Goal: Task Accomplishment & Management: Complete application form

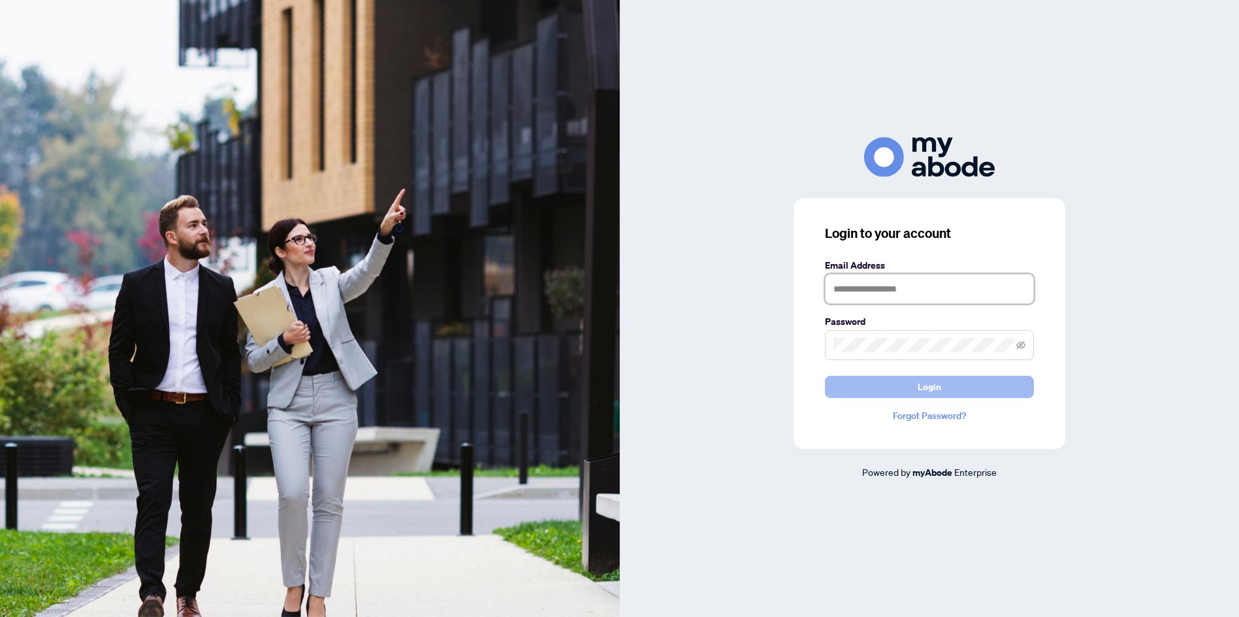
type input "**********"
click at [963, 391] on button "Login" at bounding box center [929, 387] width 209 height 22
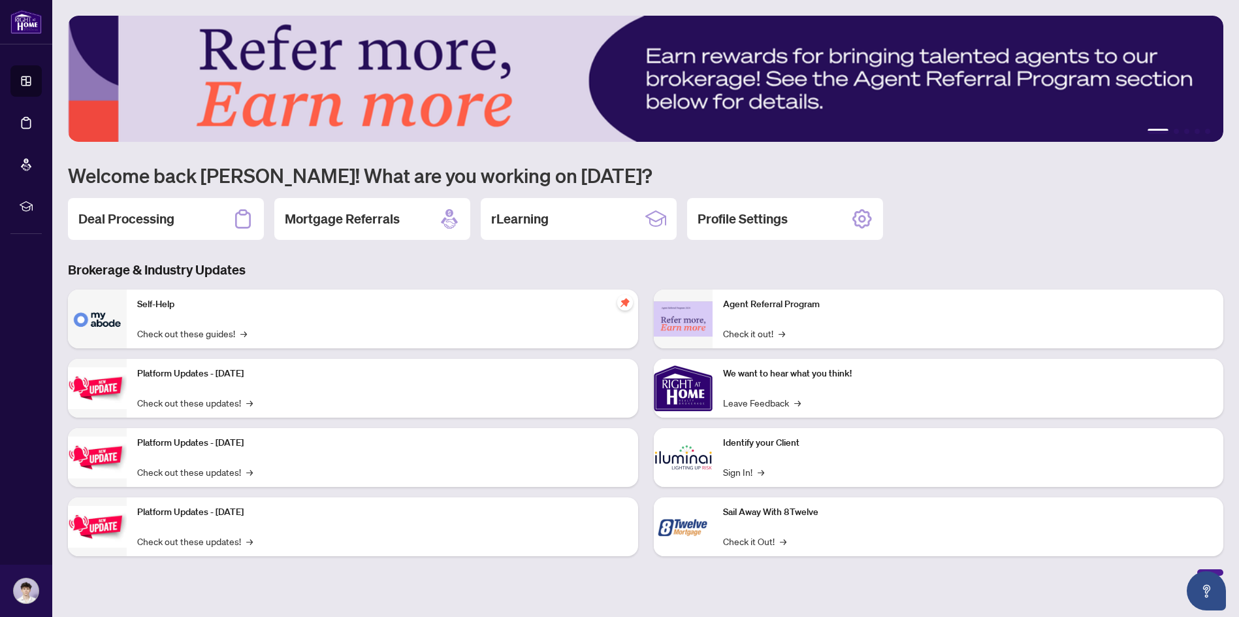
click at [220, 220] on div "Deal Processing" at bounding box center [166, 219] width 196 height 42
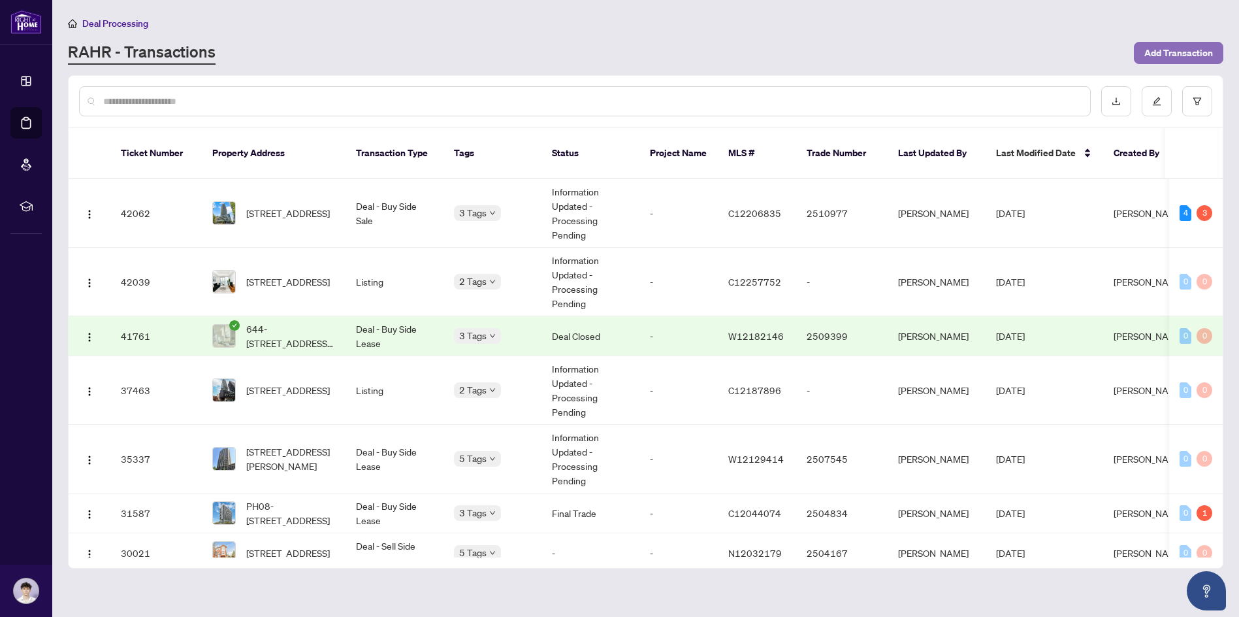
click at [1149, 55] on span "Add Transaction" at bounding box center [1178, 52] width 69 height 21
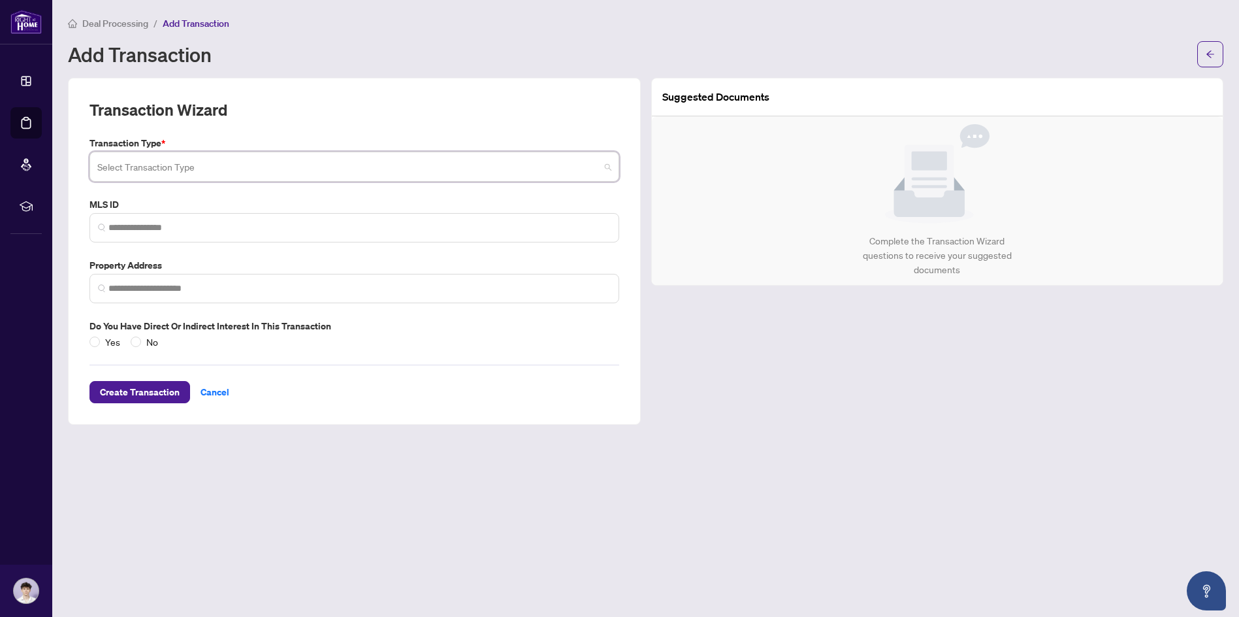
click at [253, 167] on input "search" at bounding box center [348, 168] width 502 height 29
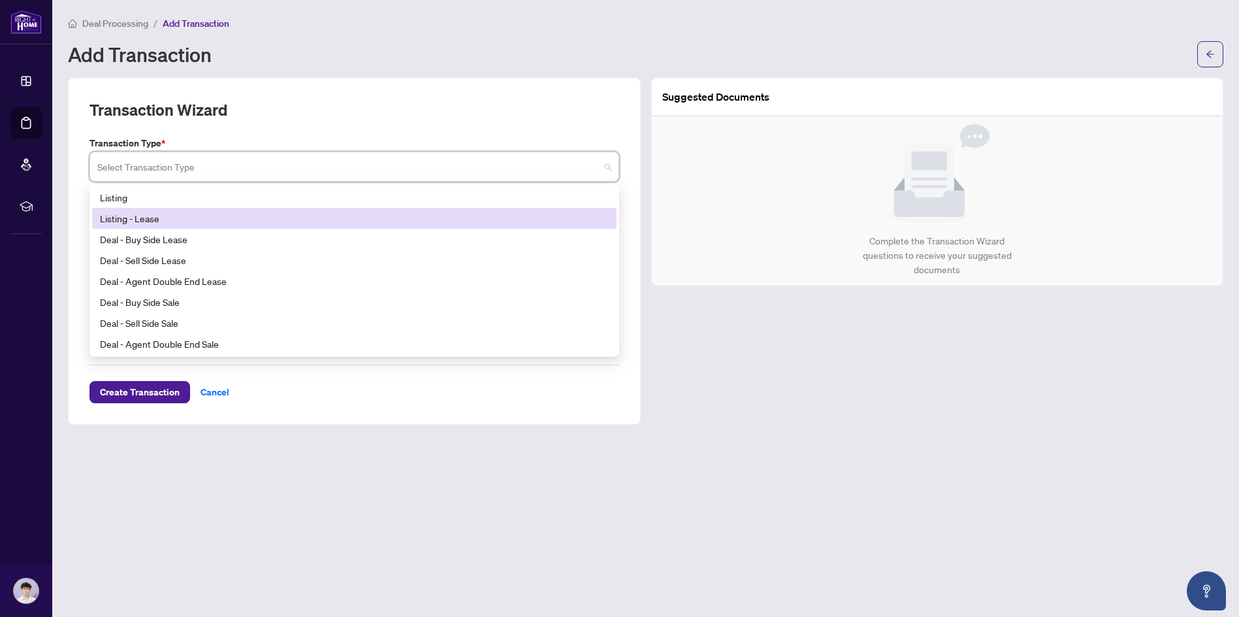
click at [204, 216] on div "Listing - Lease" at bounding box center [354, 218] width 509 height 14
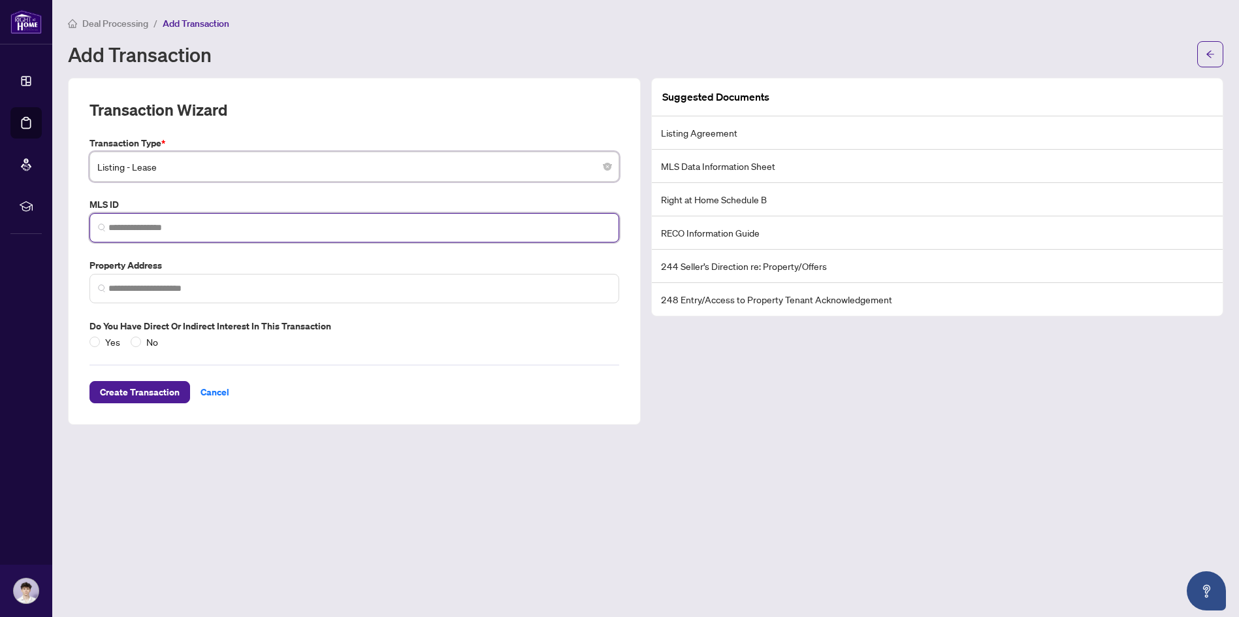
click at [155, 227] on input "search" at bounding box center [359, 228] width 502 height 14
paste input "*********"
type input "*********"
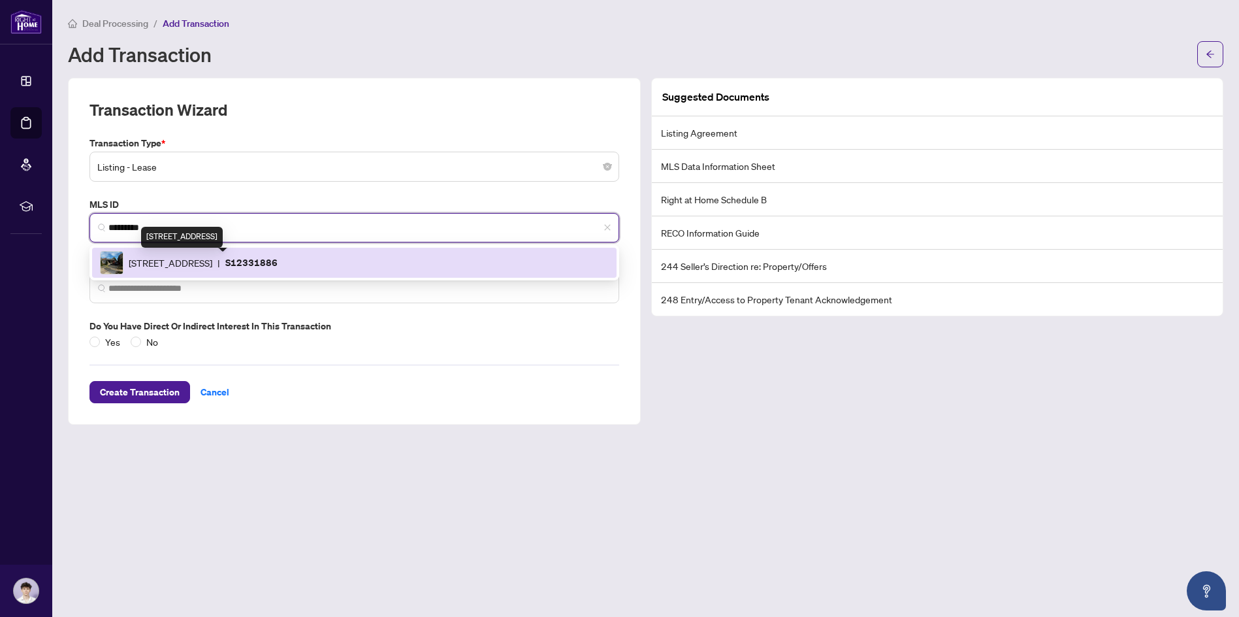
click at [187, 262] on span "[STREET_ADDRESS]" at bounding box center [171, 262] width 84 height 14
type input "**********"
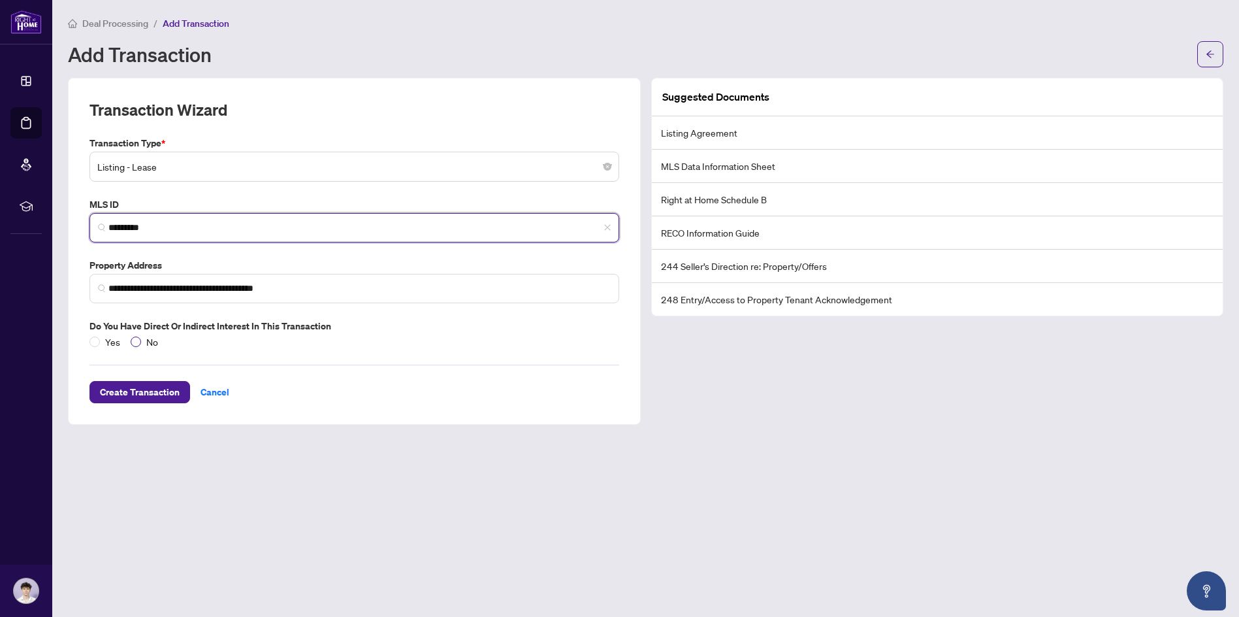
type input "*********"
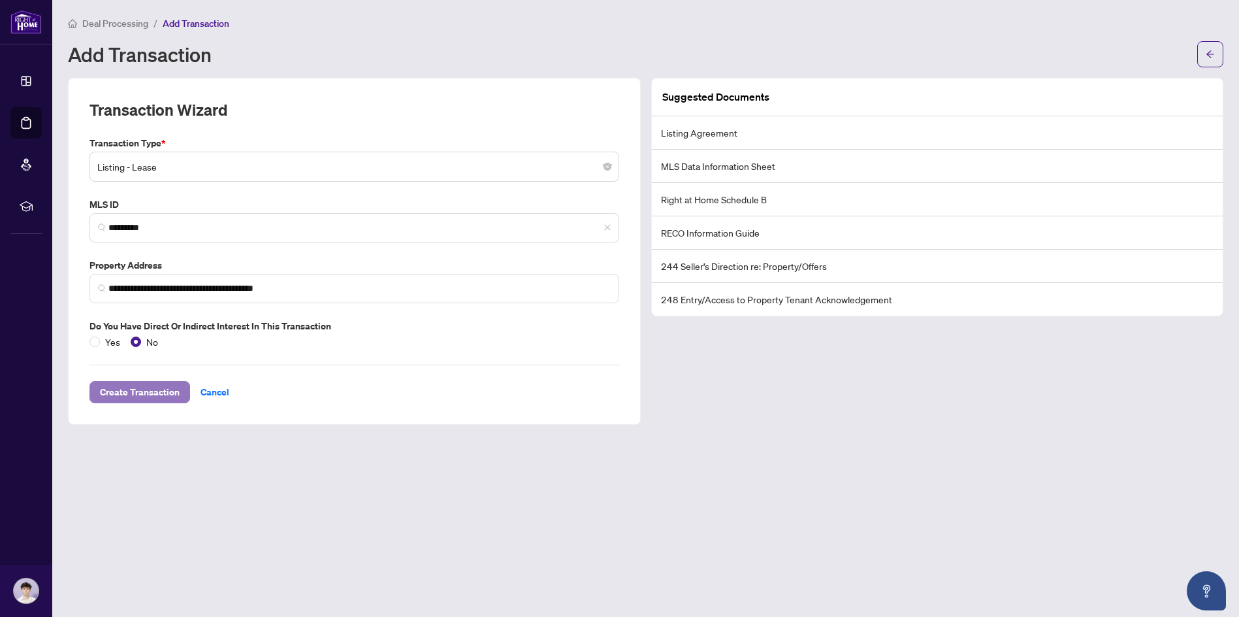
click at [139, 394] on span "Create Transaction" at bounding box center [140, 391] width 80 height 21
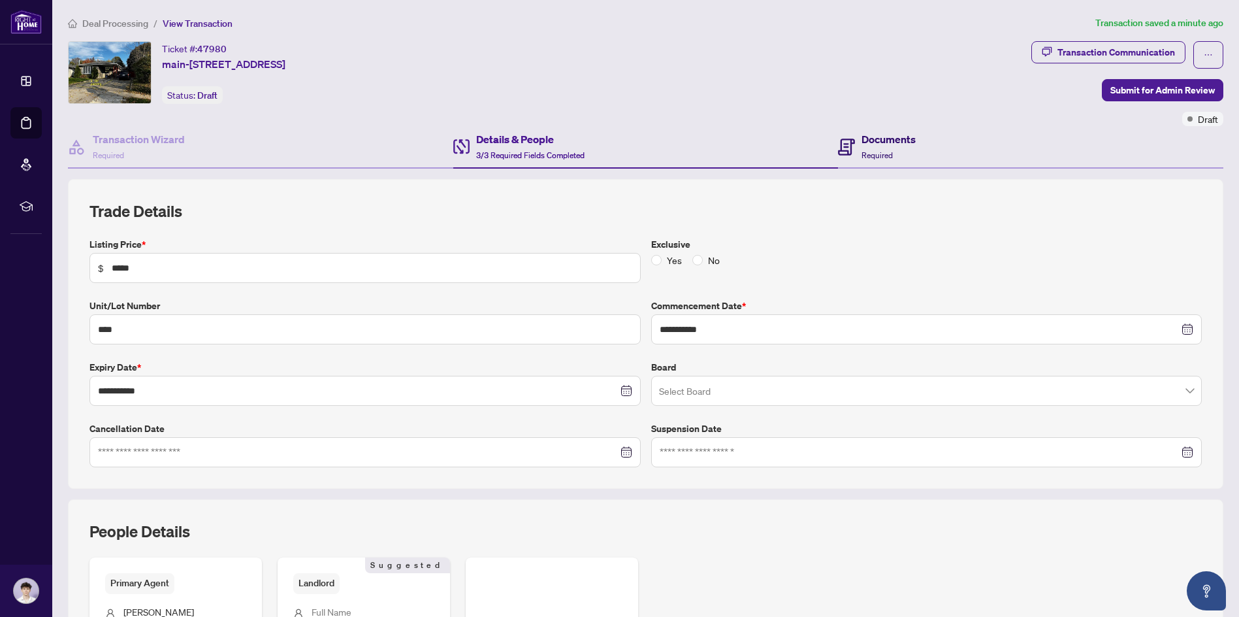
click at [862, 144] on h4 "Documents" at bounding box center [888, 139] width 54 height 16
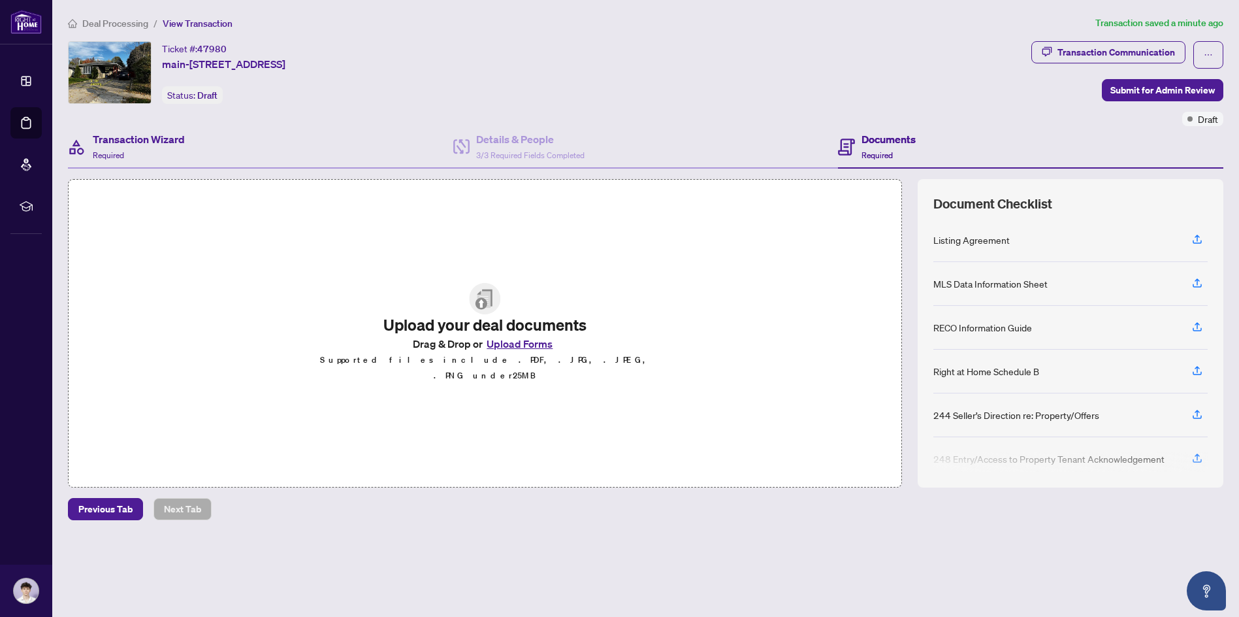
click at [199, 152] on div "Transaction Wizard Required" at bounding box center [260, 147] width 385 height 42
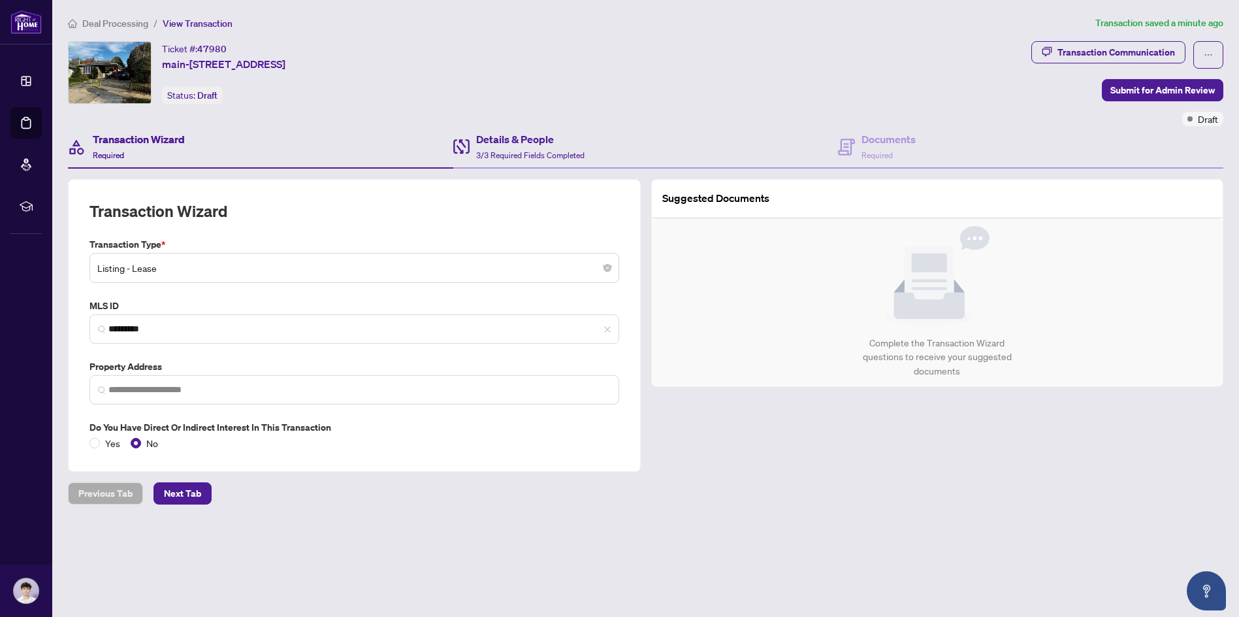
type input "**********"
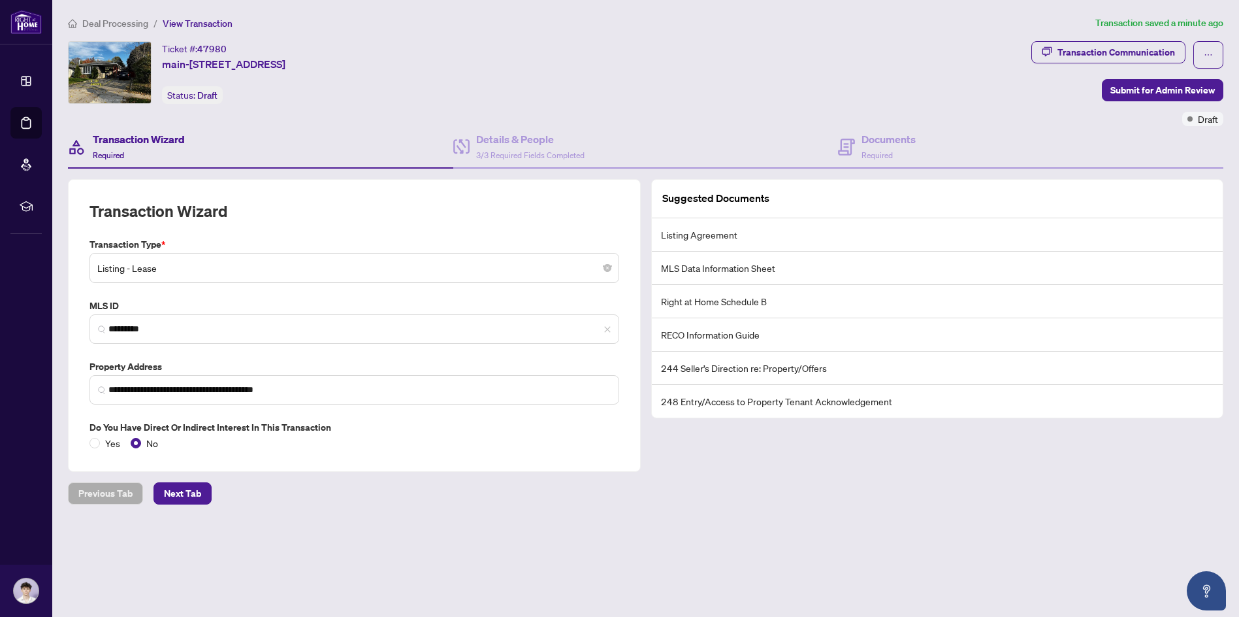
click at [701, 236] on li "Listing Agreement" at bounding box center [937, 234] width 571 height 33
click at [743, 238] on li "Listing Agreement" at bounding box center [937, 234] width 571 height 33
click at [558, 150] on span "3/3 Required Fields Completed" at bounding box center [530, 155] width 108 height 10
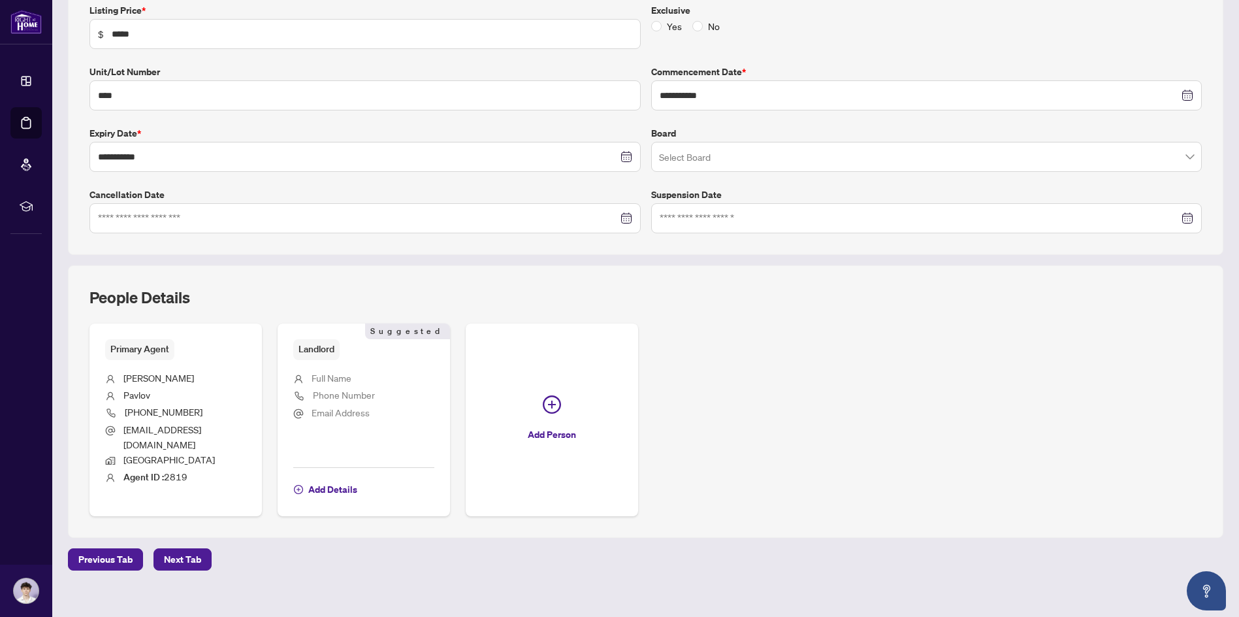
scroll to position [236, 0]
click at [336, 477] on span "Add Details" at bounding box center [332, 487] width 49 height 21
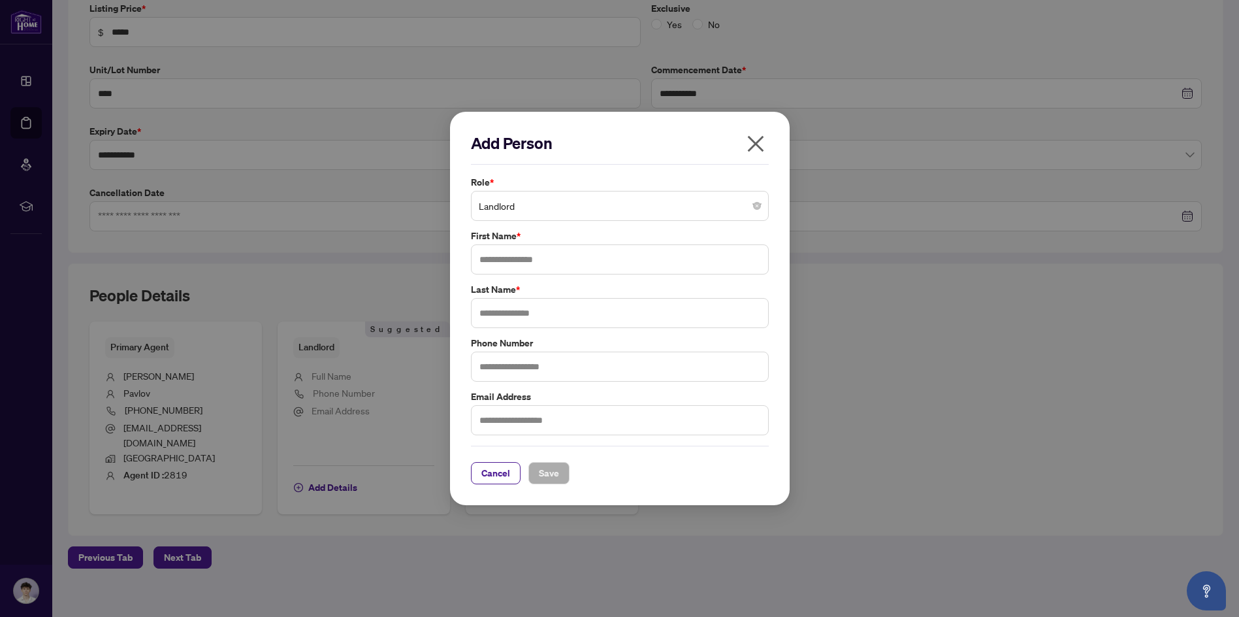
click at [520, 210] on span "Landlord" at bounding box center [620, 205] width 282 height 25
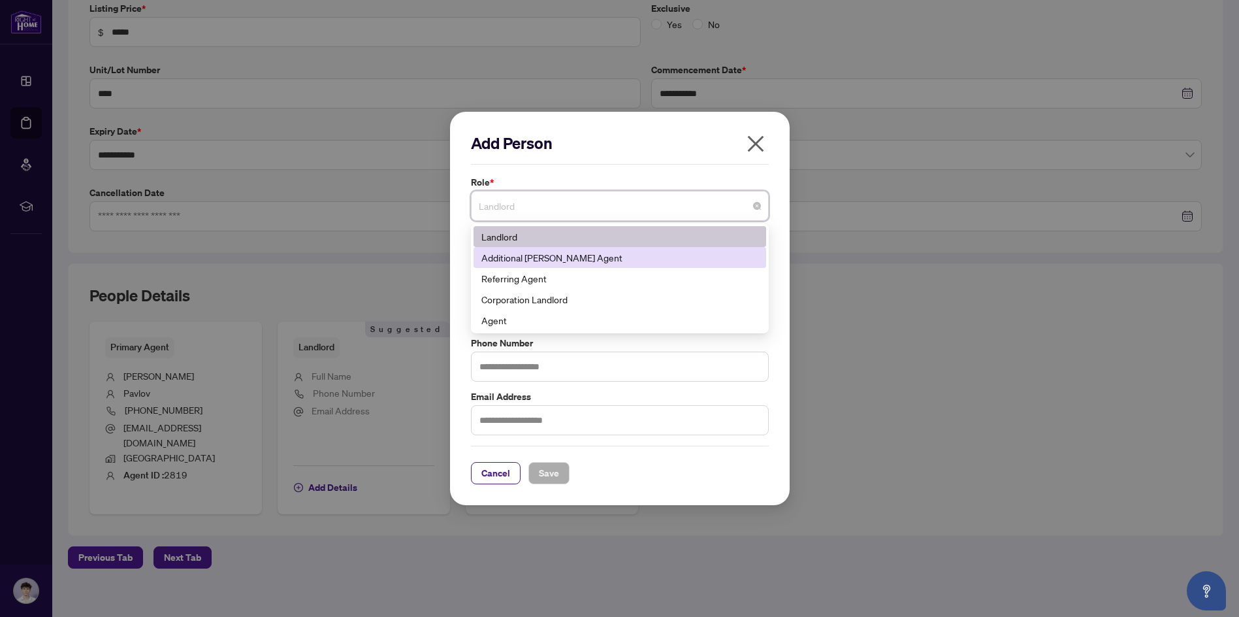
click at [534, 256] on div "Additional [PERSON_NAME] Agent" at bounding box center [619, 257] width 277 height 14
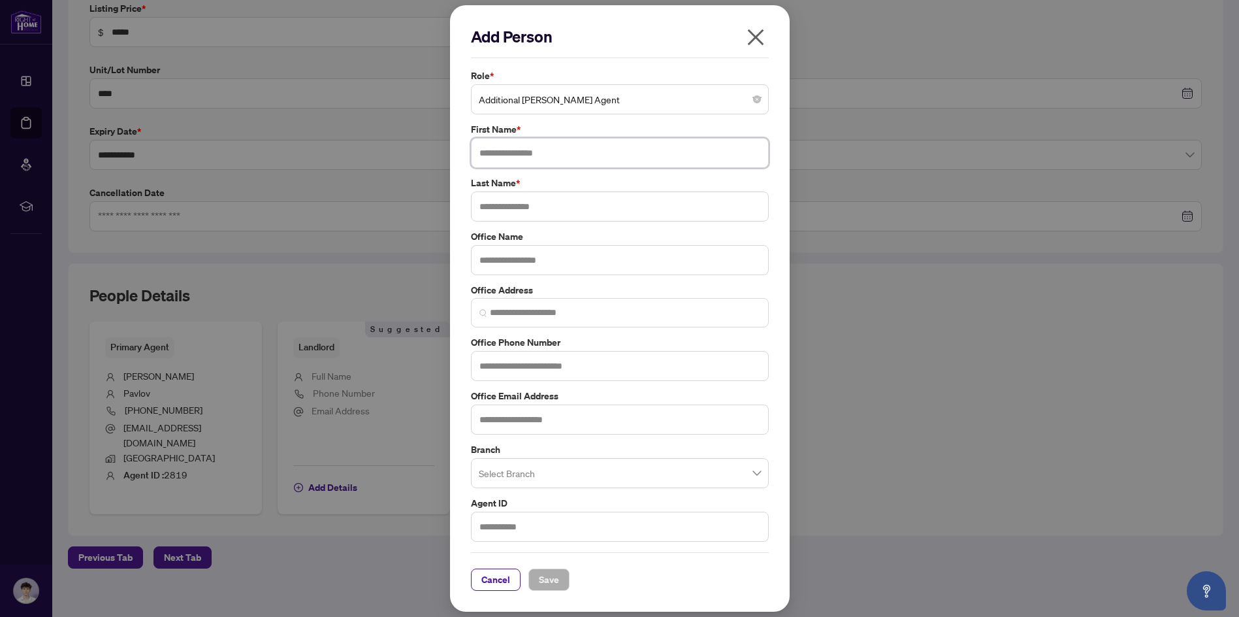
click at [528, 158] on input "text" at bounding box center [620, 153] width 298 height 30
type input "****"
click at [603, 210] on input "text" at bounding box center [620, 206] width 298 height 30
type input "*********"
click at [529, 475] on input "search" at bounding box center [614, 474] width 270 height 29
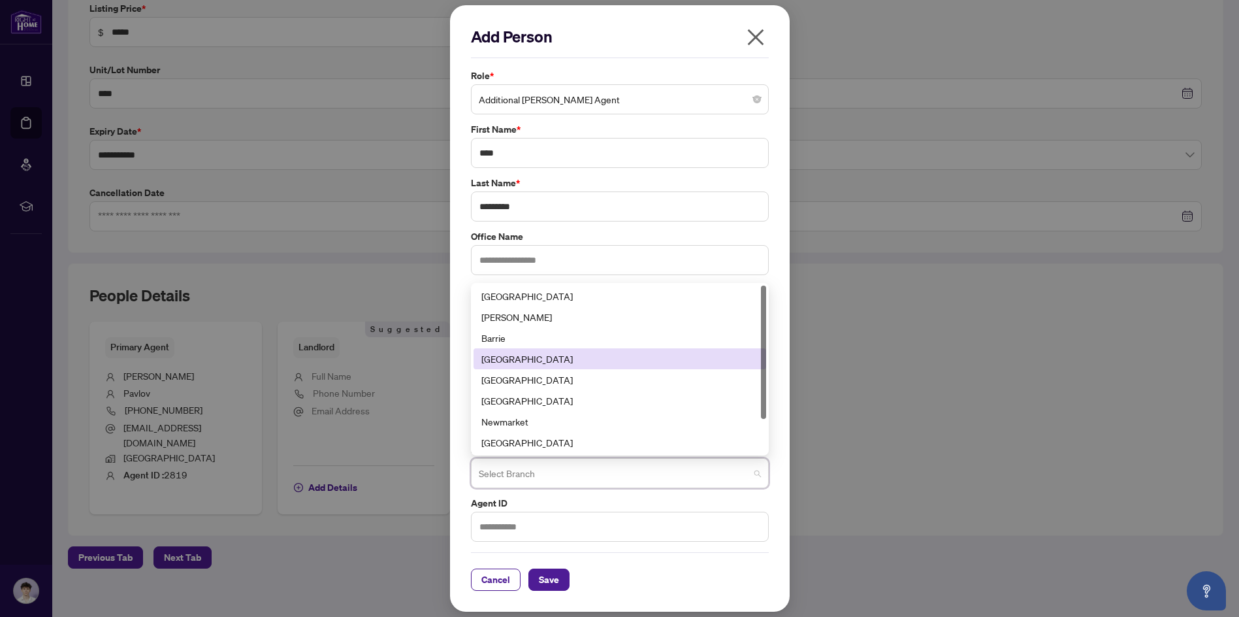
click at [533, 361] on div "[GEOGRAPHIC_DATA]" at bounding box center [619, 358] width 277 height 14
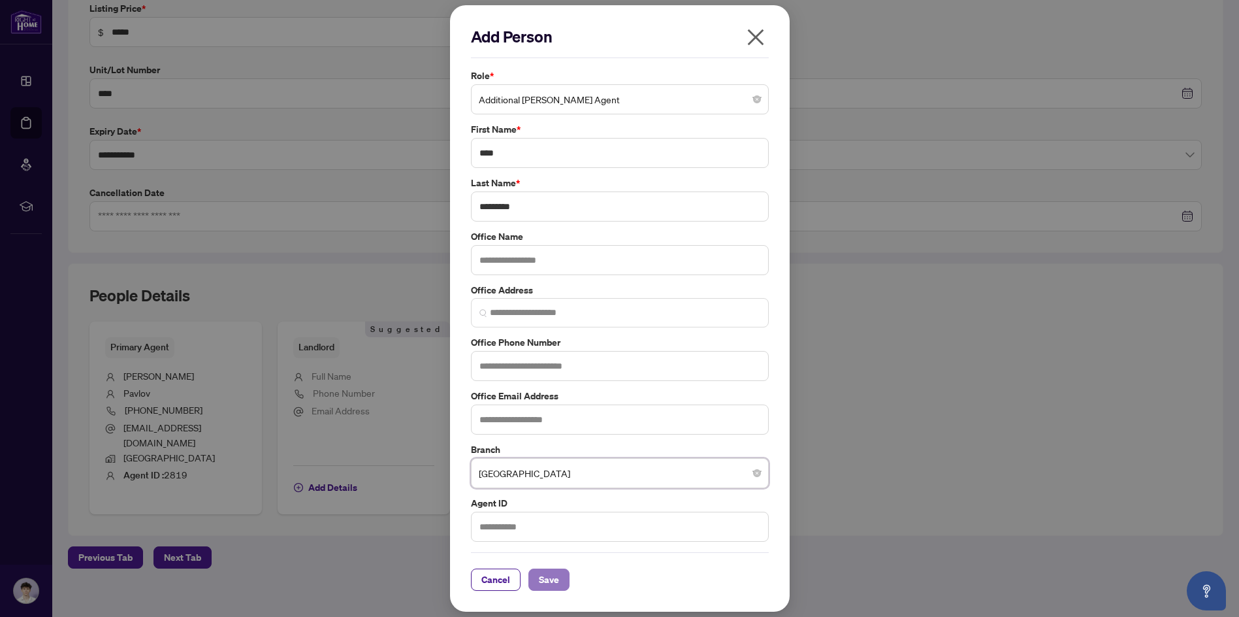
click at [556, 585] on span "Save" at bounding box center [549, 579] width 20 height 21
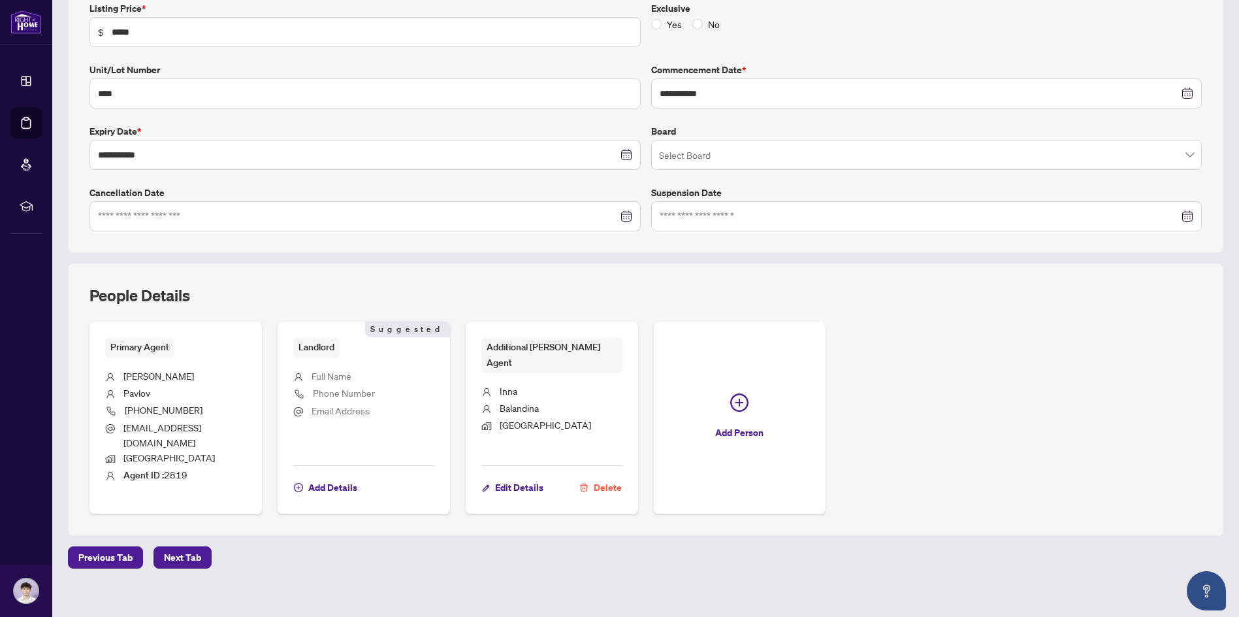
click at [353, 379] on li "Full Name" at bounding box center [363, 376] width 141 height 17
click at [322, 477] on span "Add Details" at bounding box center [332, 487] width 49 height 21
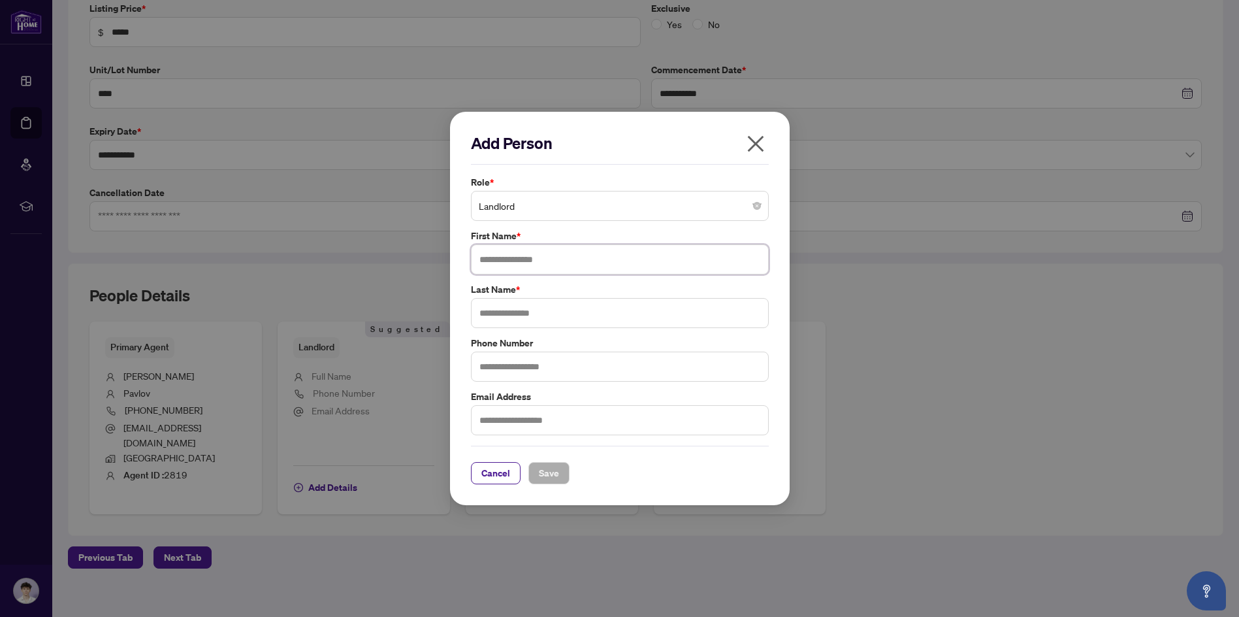
click at [507, 263] on input "text" at bounding box center [620, 259] width 298 height 30
click at [758, 146] on icon "close" at bounding box center [755, 143] width 21 height 21
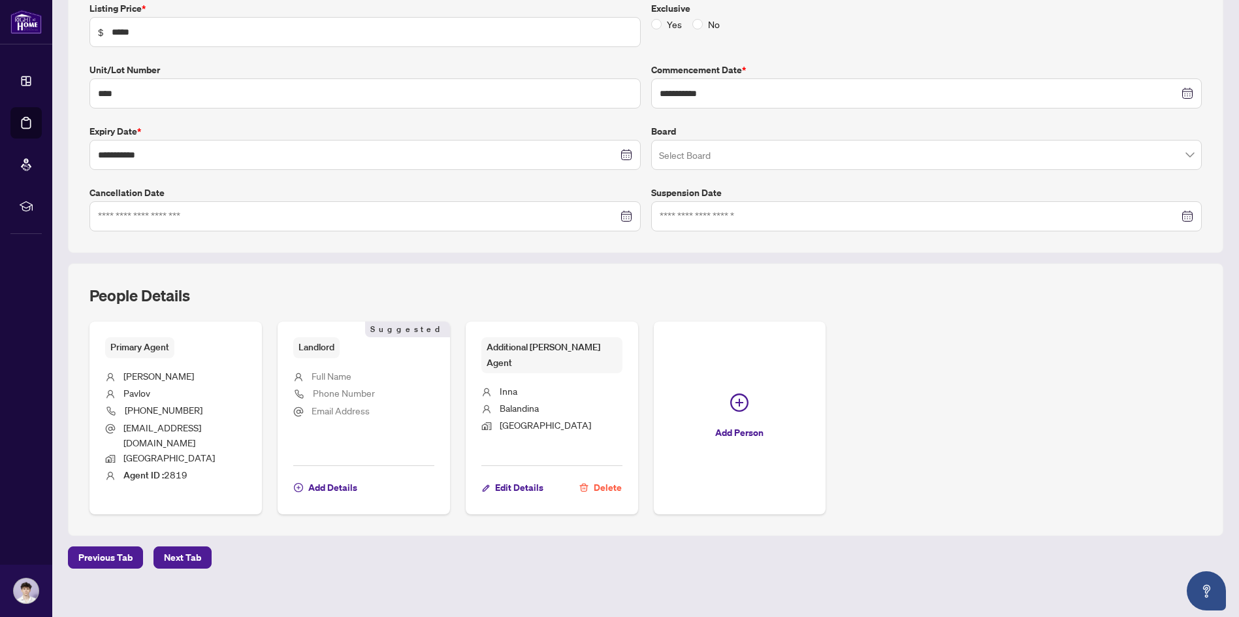
scroll to position [0, 0]
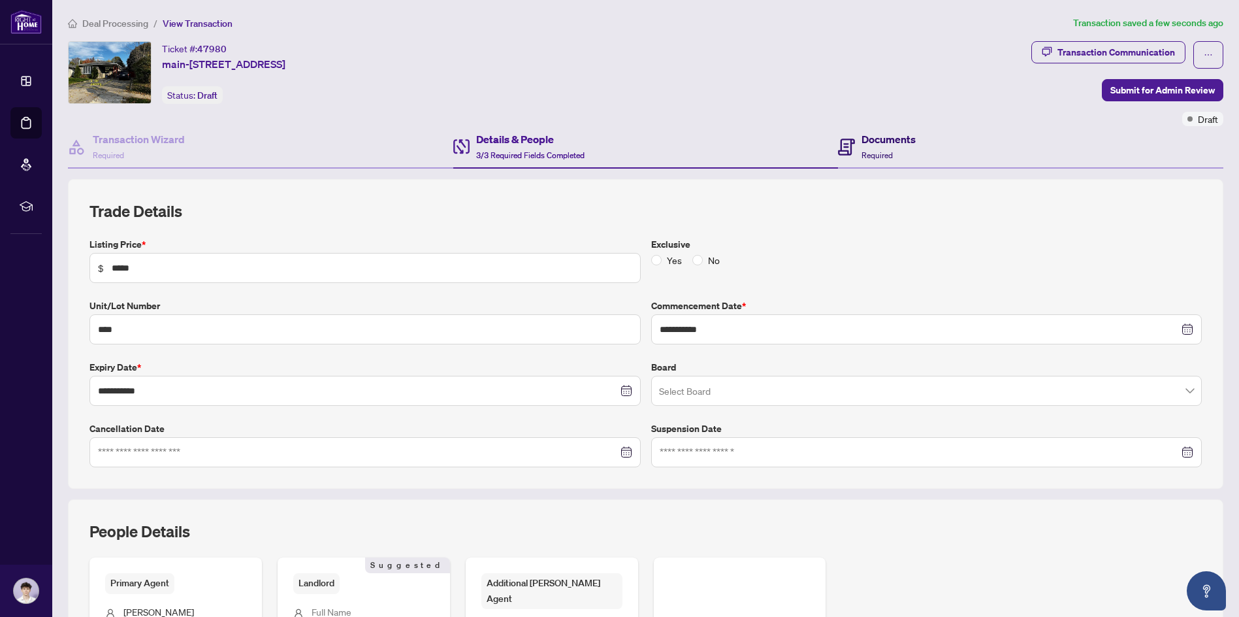
click at [874, 138] on h4 "Documents" at bounding box center [888, 139] width 54 height 16
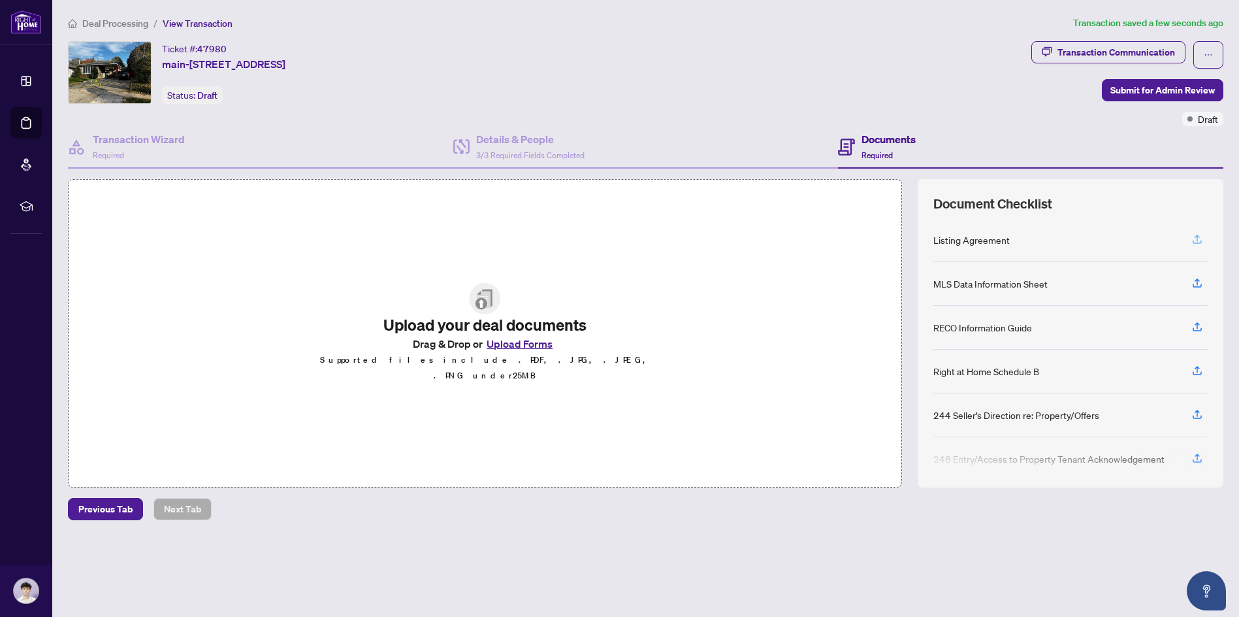
click at [1200, 242] on icon "button" at bounding box center [1197, 239] width 12 height 12
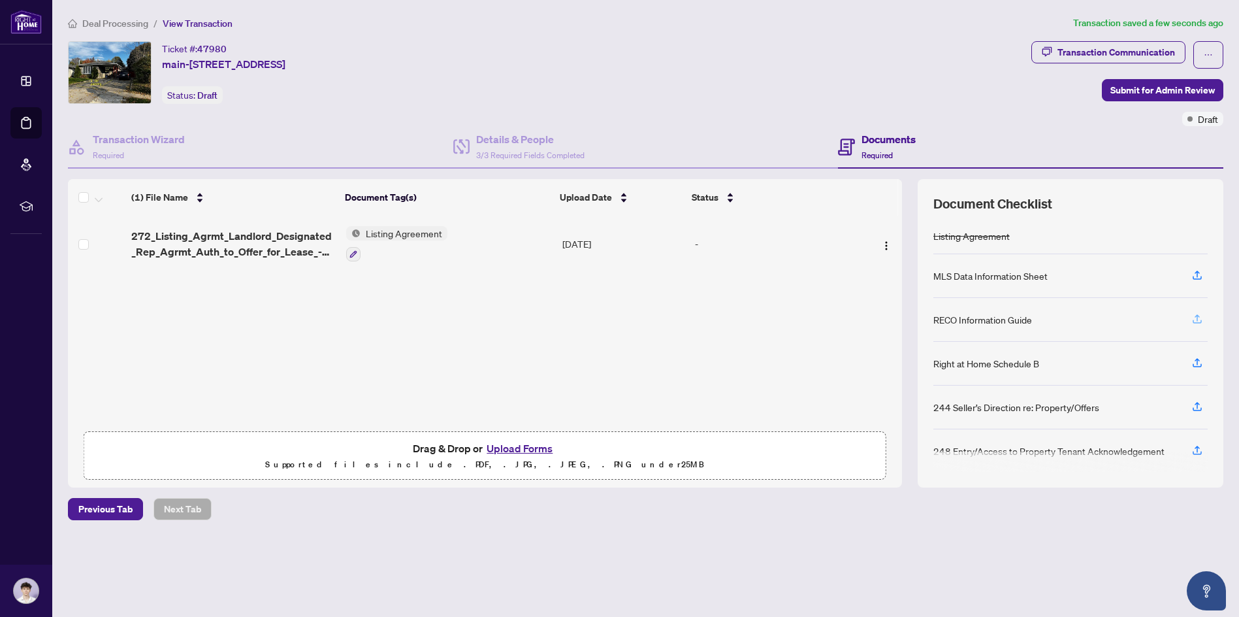
click at [1193, 314] on icon "button" at bounding box center [1197, 319] width 12 height 12
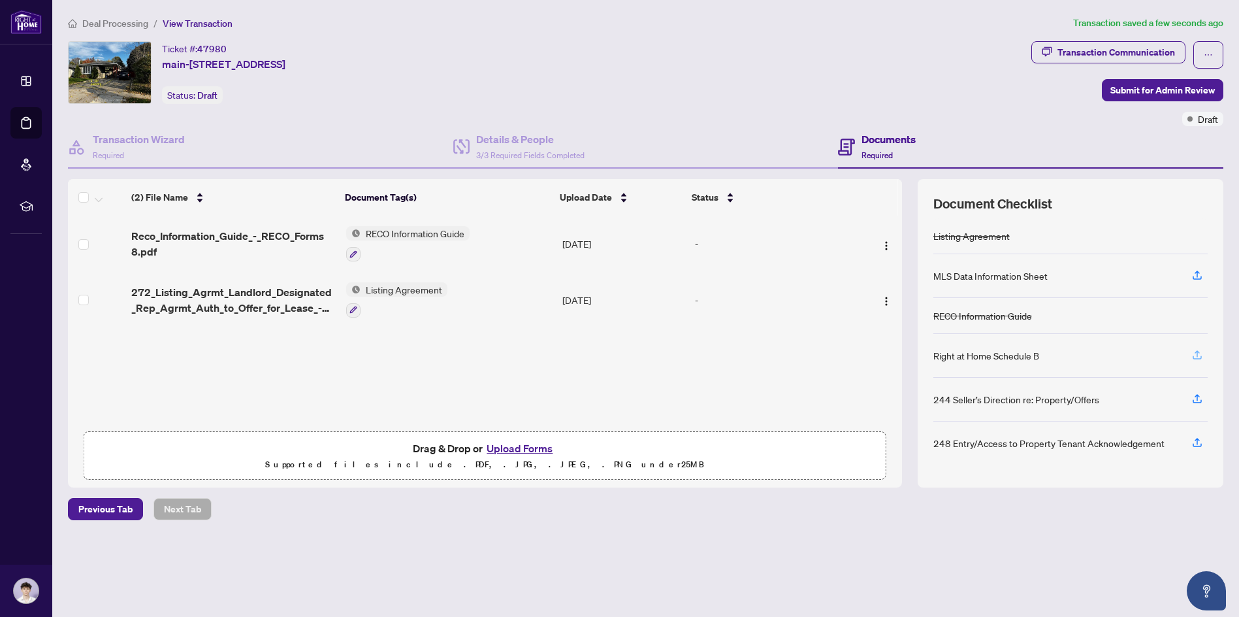
click at [1193, 359] on icon "button" at bounding box center [1197, 356] width 9 height 3
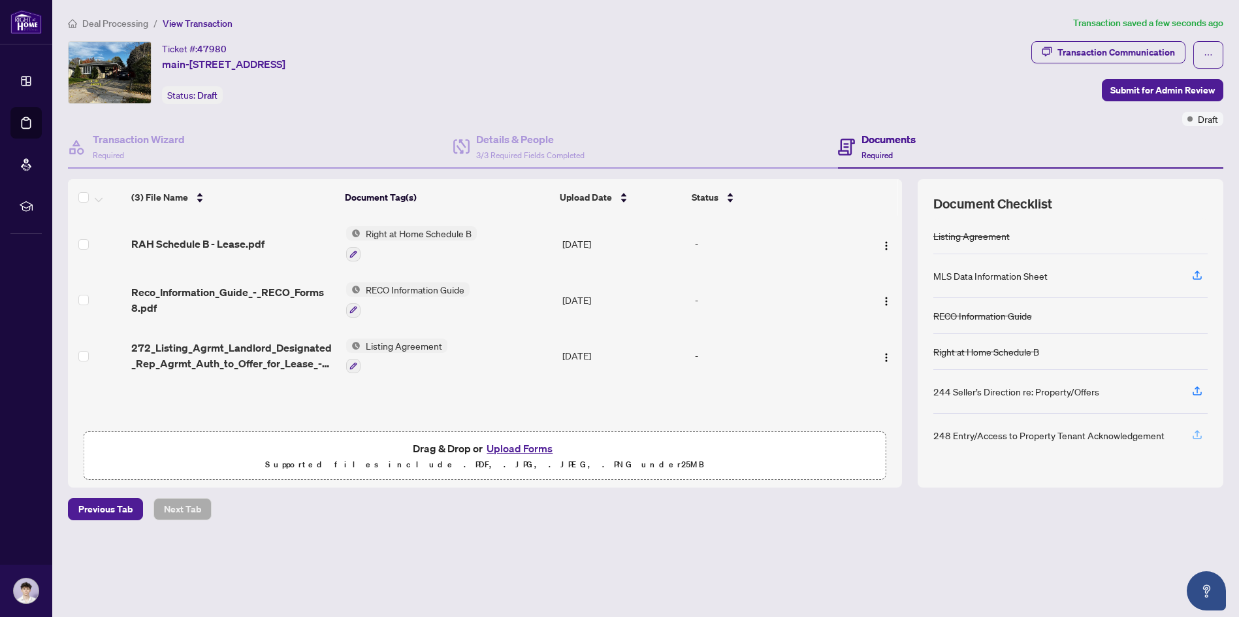
click at [1202, 436] on icon "button" at bounding box center [1197, 434] width 12 height 12
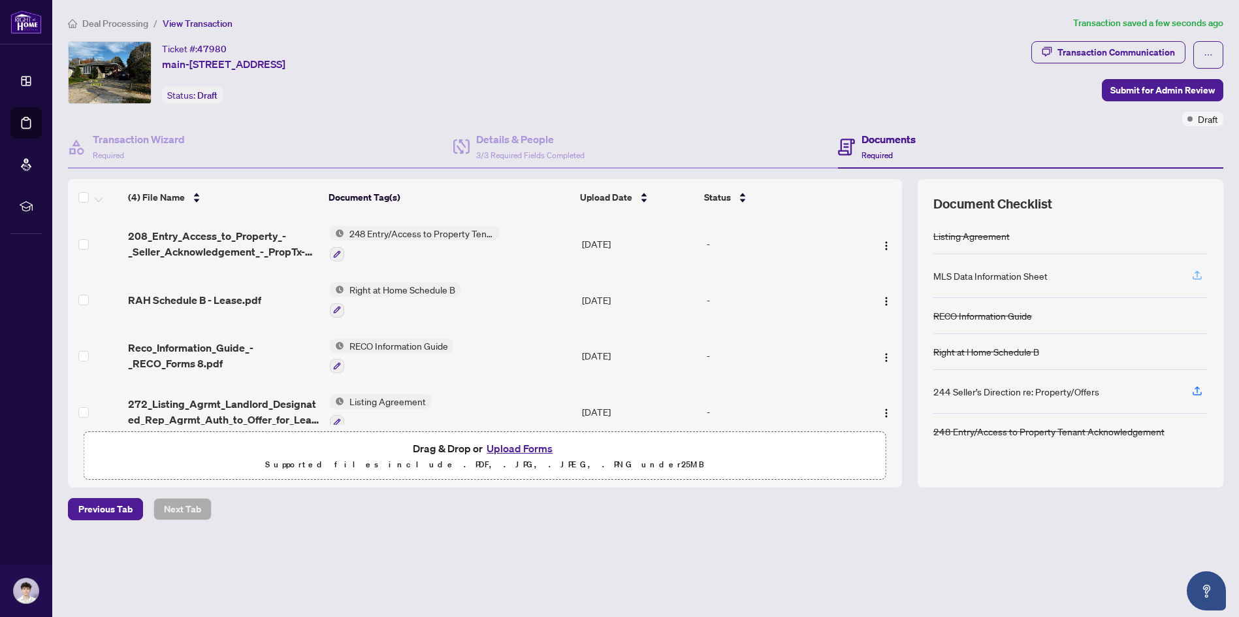
click at [1193, 271] on icon "button" at bounding box center [1197, 275] width 12 height 12
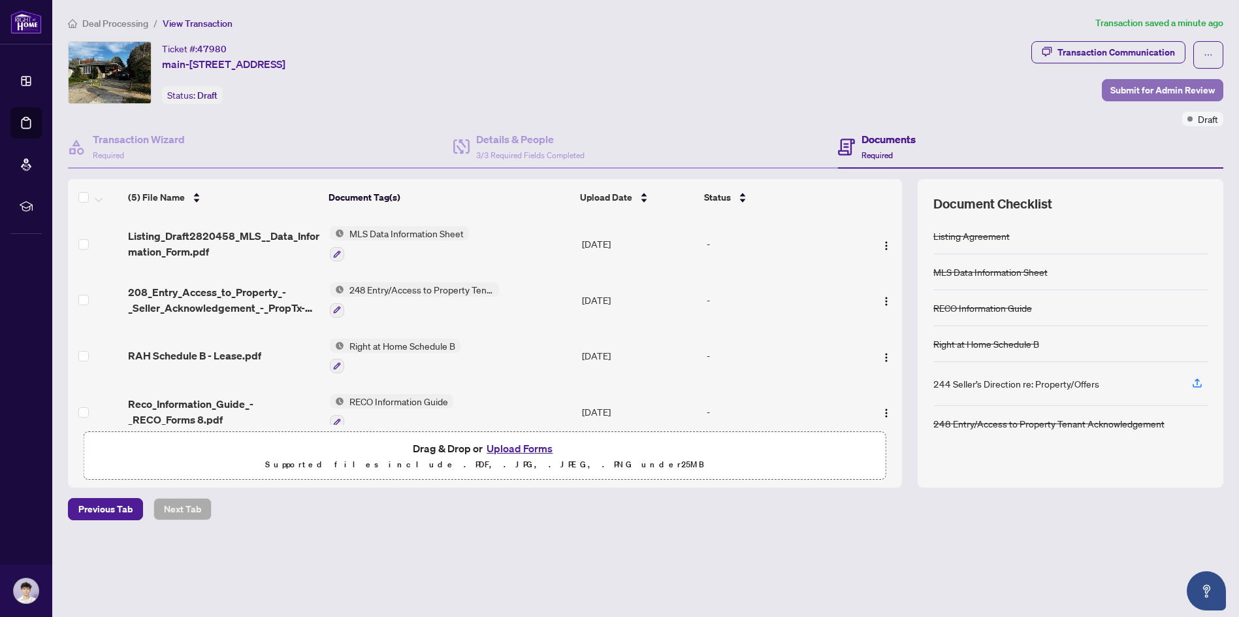
click at [1174, 88] on span "Submit for Admin Review" at bounding box center [1162, 90] width 104 height 21
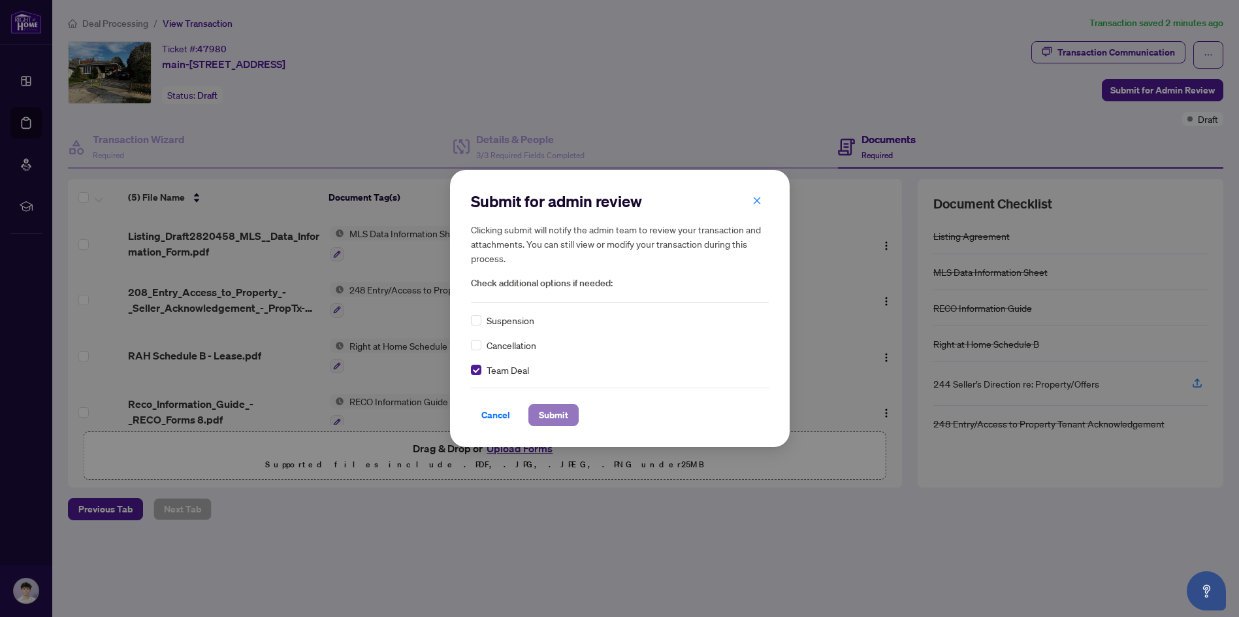
click at [559, 416] on span "Submit" at bounding box center [553, 414] width 29 height 21
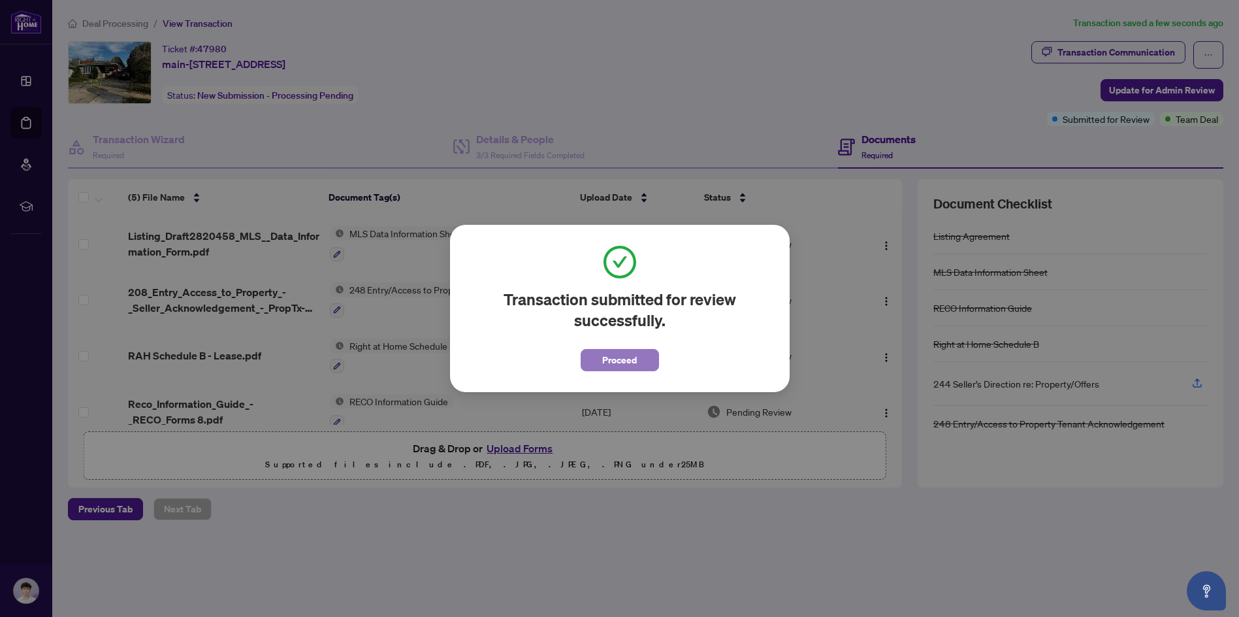
click at [609, 352] on span "Proceed" at bounding box center [619, 359] width 35 height 21
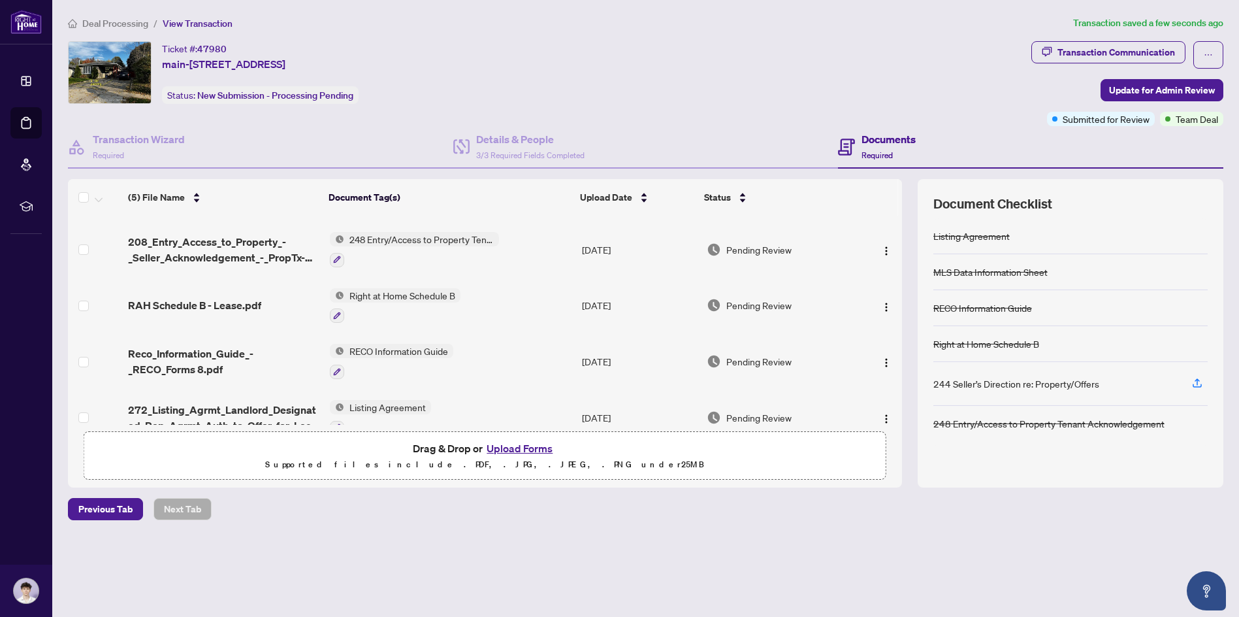
scroll to position [74, 0]
